Goal: Check status: Check status

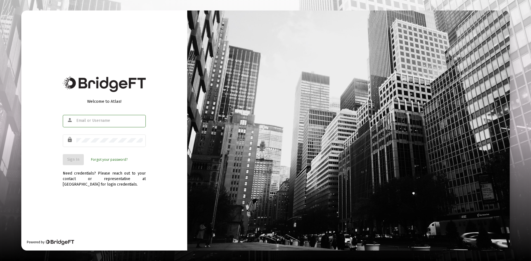
type input "[PERSON_NAME][EMAIL_ADDRESS][DOMAIN_NAME]"
click at [74, 161] on span "Sign In" at bounding box center [73, 159] width 12 height 5
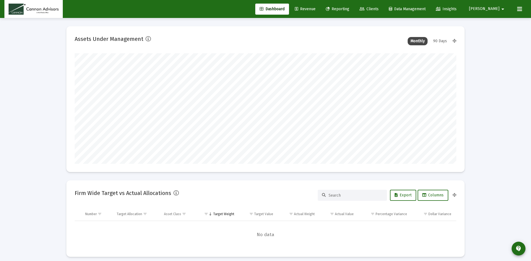
type input "[DATE]"
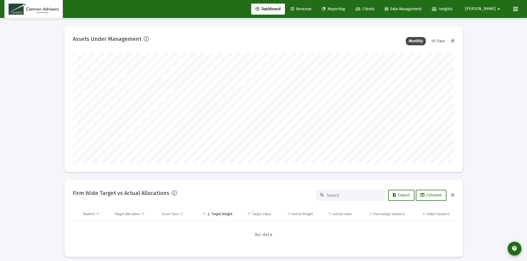
click at [345, 8] on span "Reporting" at bounding box center [334, 9] width 24 height 5
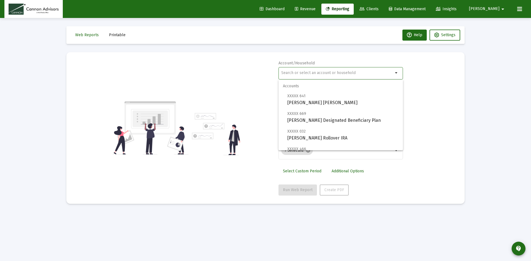
click at [309, 72] on input "text" at bounding box center [337, 73] width 112 height 4
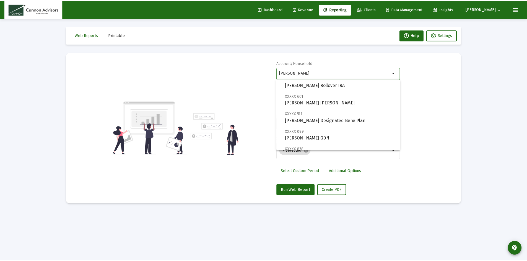
scroll to position [45, 0]
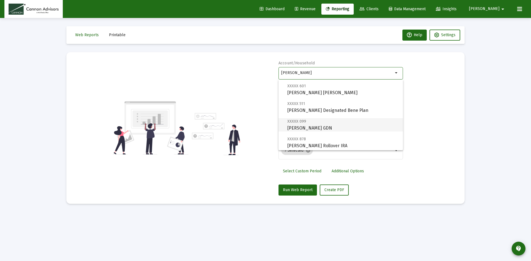
click at [353, 128] on span "XXXXX 099 [PERSON_NAME] GDN" at bounding box center [343, 125] width 111 height 14
type input "[PERSON_NAME] GDN"
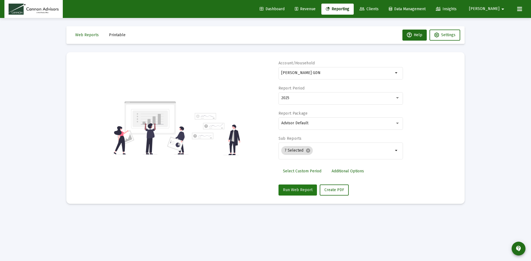
click at [300, 188] on span "Run Web Report" at bounding box center [298, 190] width 30 height 5
select select "View all"
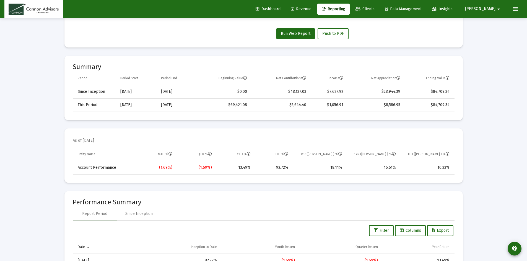
scroll to position [166, 0]
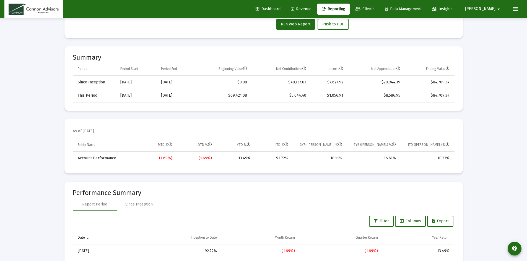
click at [267, 131] on mat-card-title-group "As of [DATE]" at bounding box center [264, 133] width 382 height 11
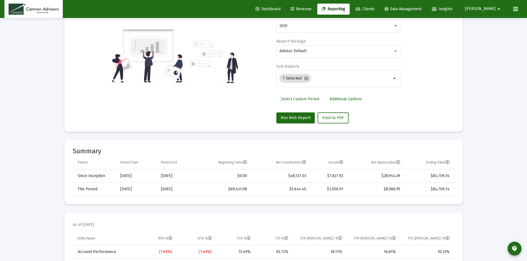
scroll to position [111, 0]
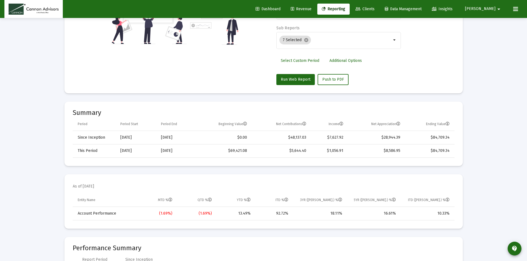
click at [265, 107] on mat-card "Summary Period Period Start Period End Beginning Value Net Contributions Income…" at bounding box center [263, 134] width 398 height 64
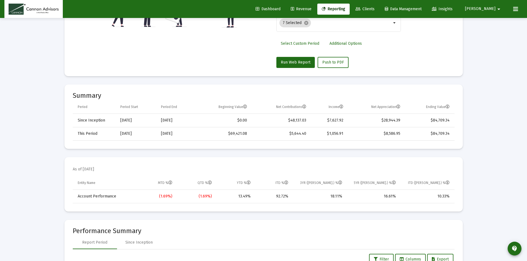
scroll to position [166, 0]
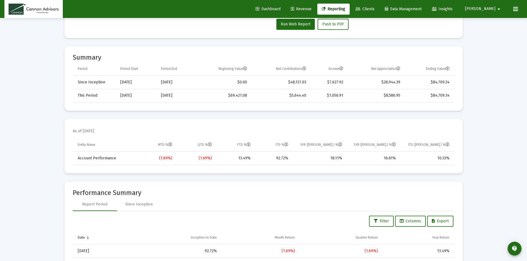
drag, startPoint x: 415, startPoint y: 134, endPoint x: 463, endPoint y: 143, distance: 48.9
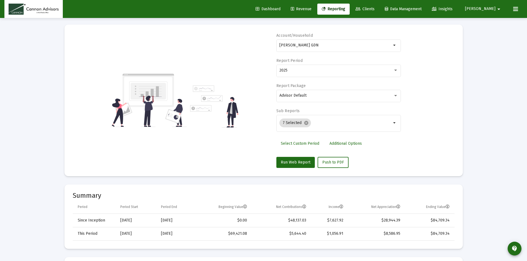
scroll to position [0, 0]
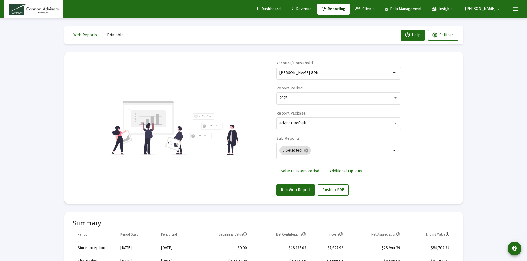
click at [444, 79] on div "Account/Household [PERSON_NAME] GDN arrow_drop_down Report Period 2025 Report P…" at bounding box center [264, 128] width 382 height 135
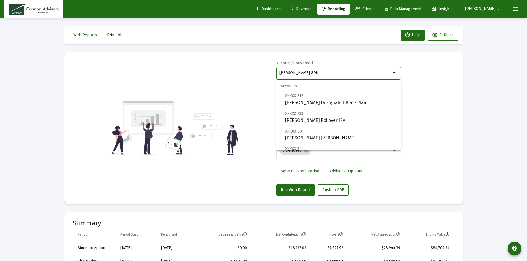
click at [332, 72] on input "[PERSON_NAME] GDN" at bounding box center [335, 73] width 112 height 4
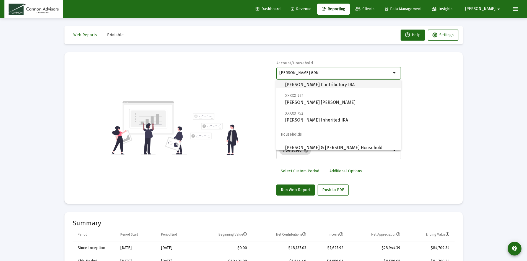
scroll to position [128, 0]
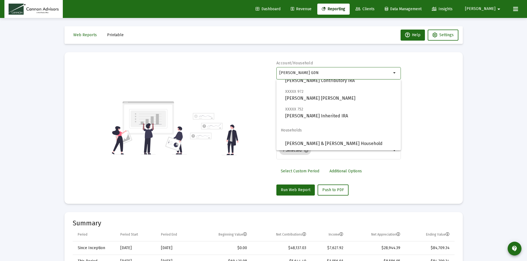
click at [255, 79] on div "Account/Household [PERSON_NAME] GDN arrow_drop_down Report Period 2025 Report P…" at bounding box center [264, 128] width 382 height 135
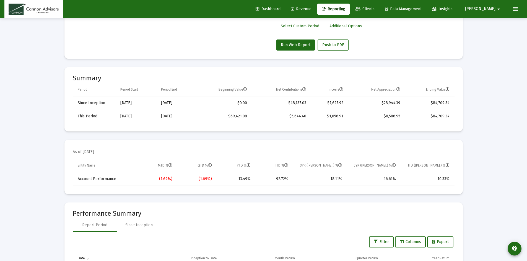
scroll to position [138, 0]
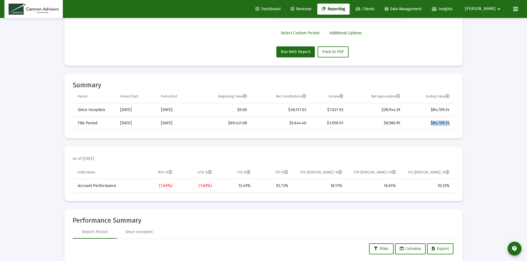
drag, startPoint x: 452, startPoint y: 123, endPoint x: 409, endPoint y: 122, distance: 42.6
click at [409, 122] on td "$84,709.34" at bounding box center [429, 123] width 50 height 13
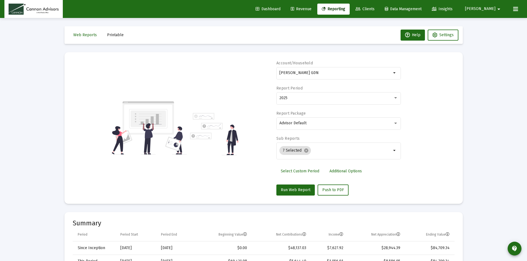
click at [253, 77] on div "Account/Household [PERSON_NAME] GDN arrow_drop_down Report Period 2025 Report P…" at bounding box center [264, 128] width 382 height 135
click at [253, 64] on div "Account/Household [PERSON_NAME] GDN arrow_drop_down Report Period 2025 Report P…" at bounding box center [264, 128] width 382 height 135
click at [243, 77] on div "Account/Household [PERSON_NAME] GDN arrow_drop_down Report Period 2025 Report P…" at bounding box center [264, 128] width 382 height 135
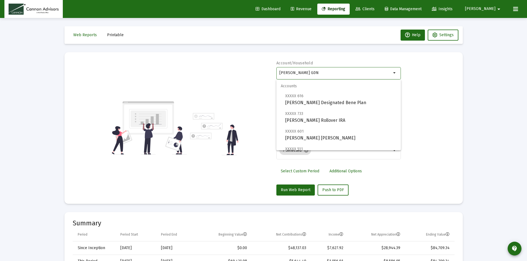
click at [319, 72] on input "[PERSON_NAME] GDN" at bounding box center [335, 73] width 112 height 4
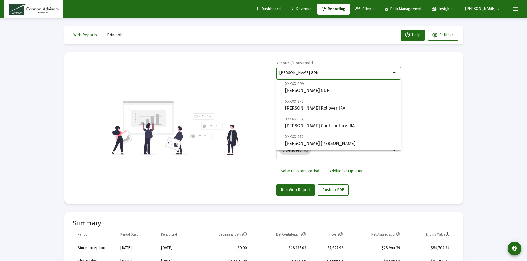
scroll to position [111, 0]
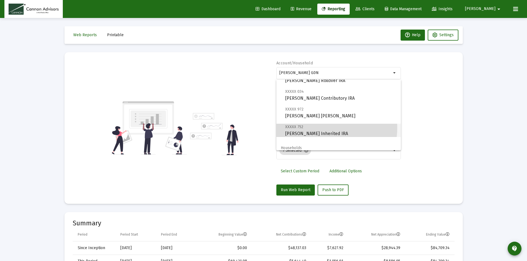
click at [322, 128] on span "XXXXX 752 [PERSON_NAME] Inherited IRA" at bounding box center [340, 131] width 111 height 14
type input "[PERSON_NAME] Inherited IRA"
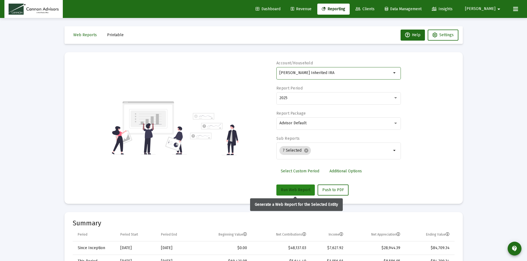
click at [294, 192] on span "Run Web Report" at bounding box center [296, 190] width 30 height 5
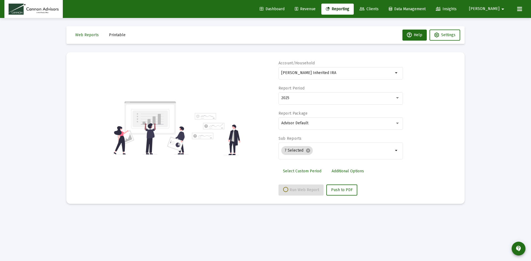
select select "View all"
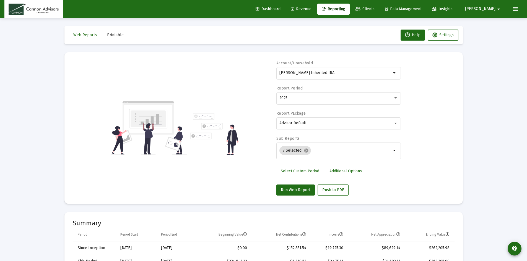
click at [257, 103] on div "Account/Household [PERSON_NAME] Inherited IRA arrow_drop_down Report Period 202…" at bounding box center [264, 128] width 382 height 135
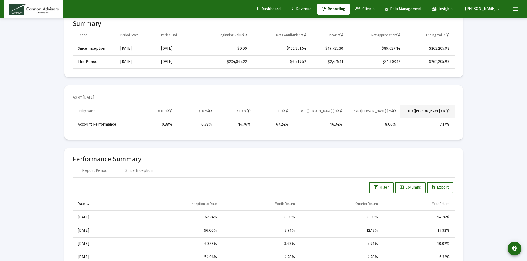
scroll to position [194, 0]
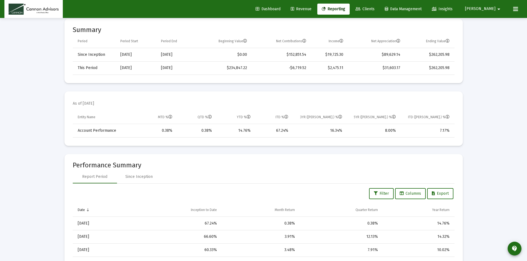
click at [233, 100] on mat-card-title-group "As of [DATE]" at bounding box center [264, 105] width 382 height 11
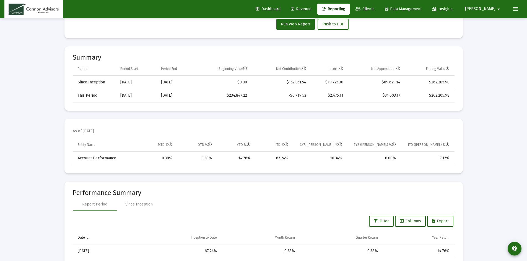
click at [254, 170] on mat-card "As of [DATE] Entity Name MTD % QTD % YTD % ITD % 3YR ([PERSON_NAME].) % 5YR ([P…" at bounding box center [263, 146] width 398 height 55
click at [251, 132] on mat-card-title-group "As of [DATE]" at bounding box center [264, 133] width 382 height 11
